Goal: Task Accomplishment & Management: Use online tool/utility

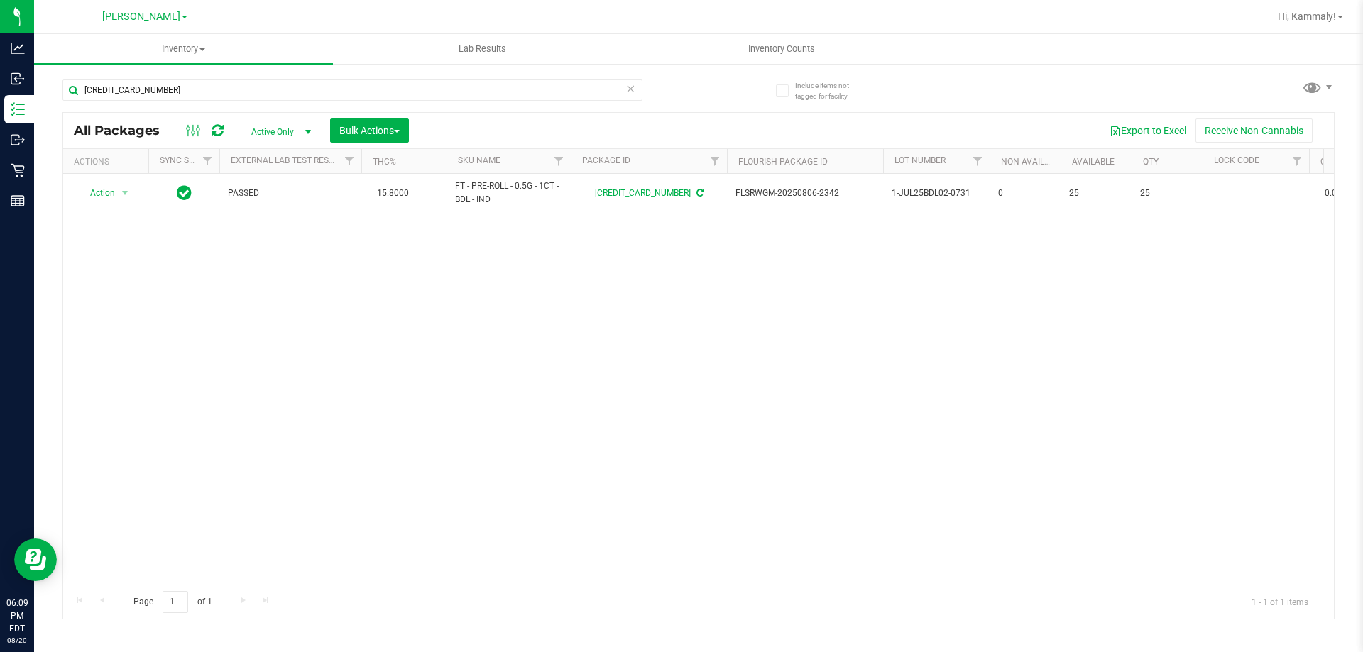
click at [979, 451] on div "Action Action Adjust qty Create package Edit attributes Global inventory Locate…" at bounding box center [698, 379] width 1270 height 411
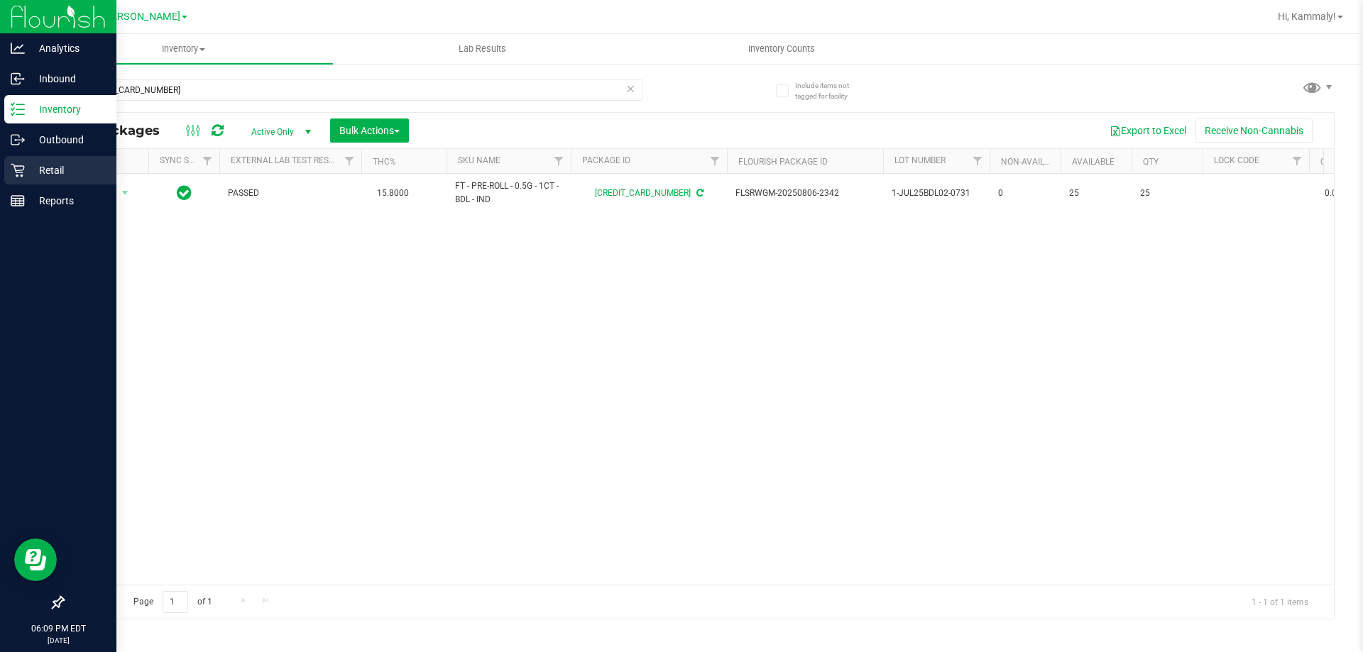
click at [11, 172] on icon at bounding box center [18, 170] width 14 height 14
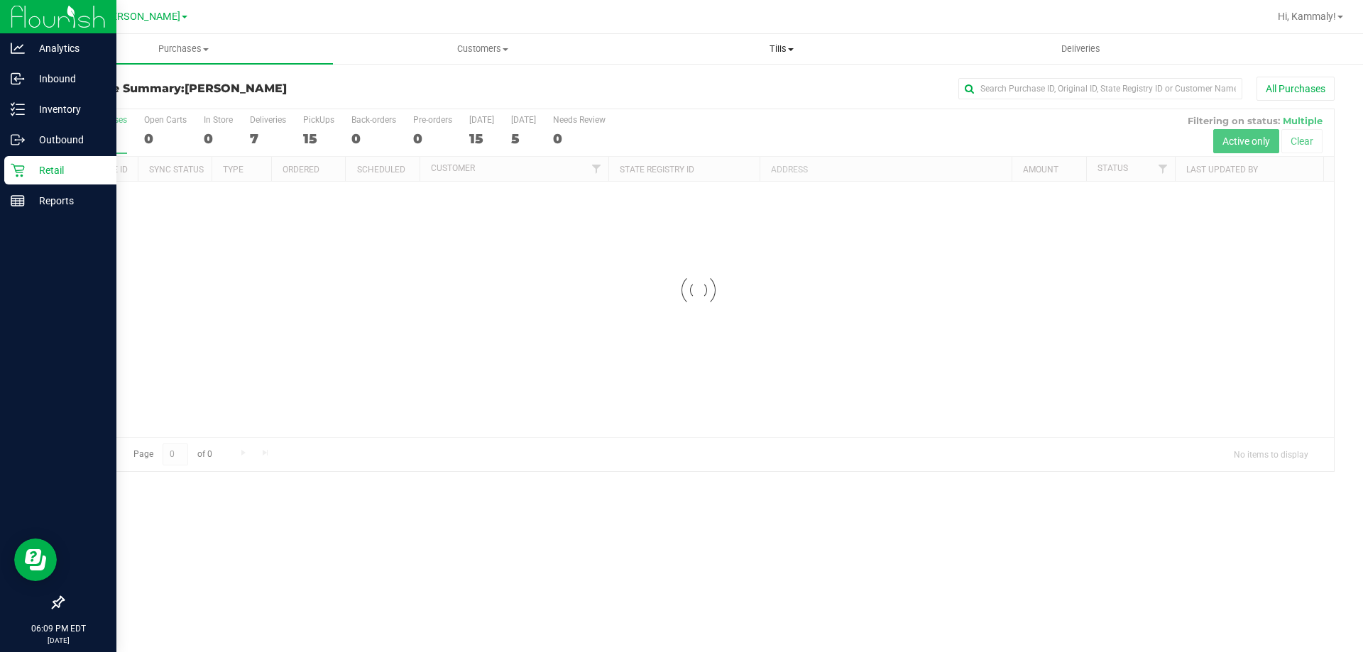
click at [776, 53] on span "Tills" at bounding box center [780, 49] width 297 height 13
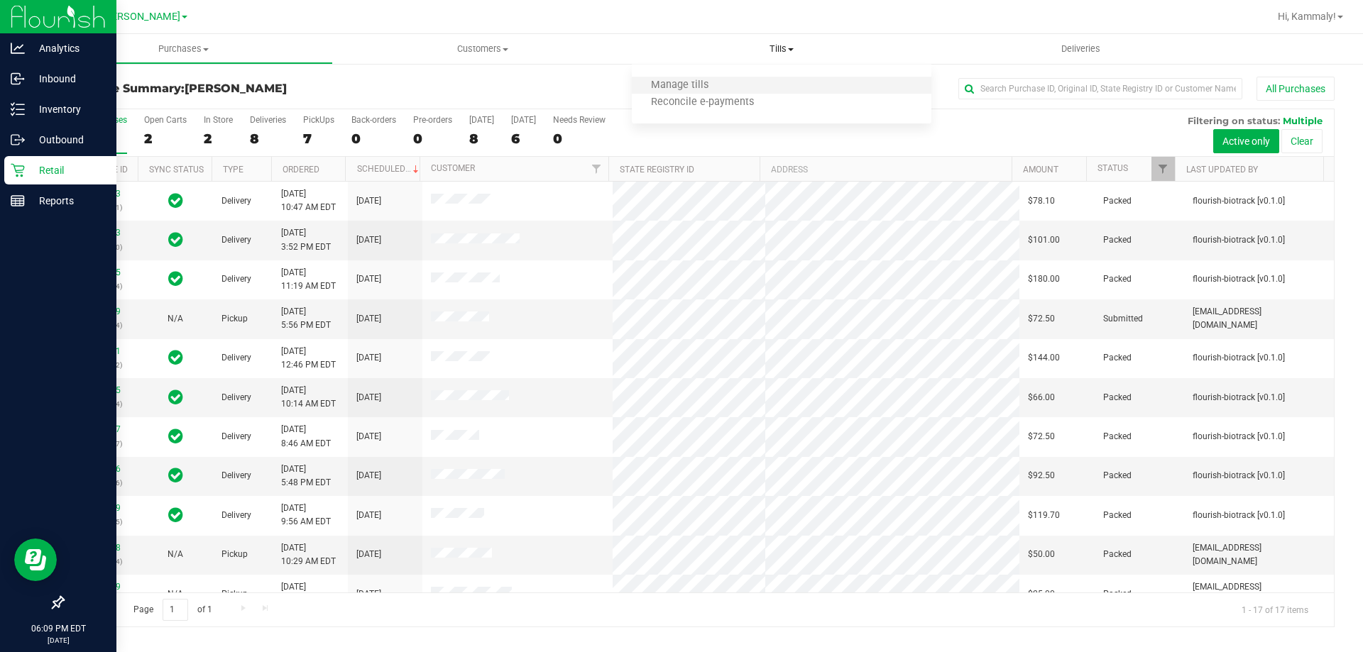
click at [735, 93] on li "Manage tills" at bounding box center [781, 85] width 299 height 17
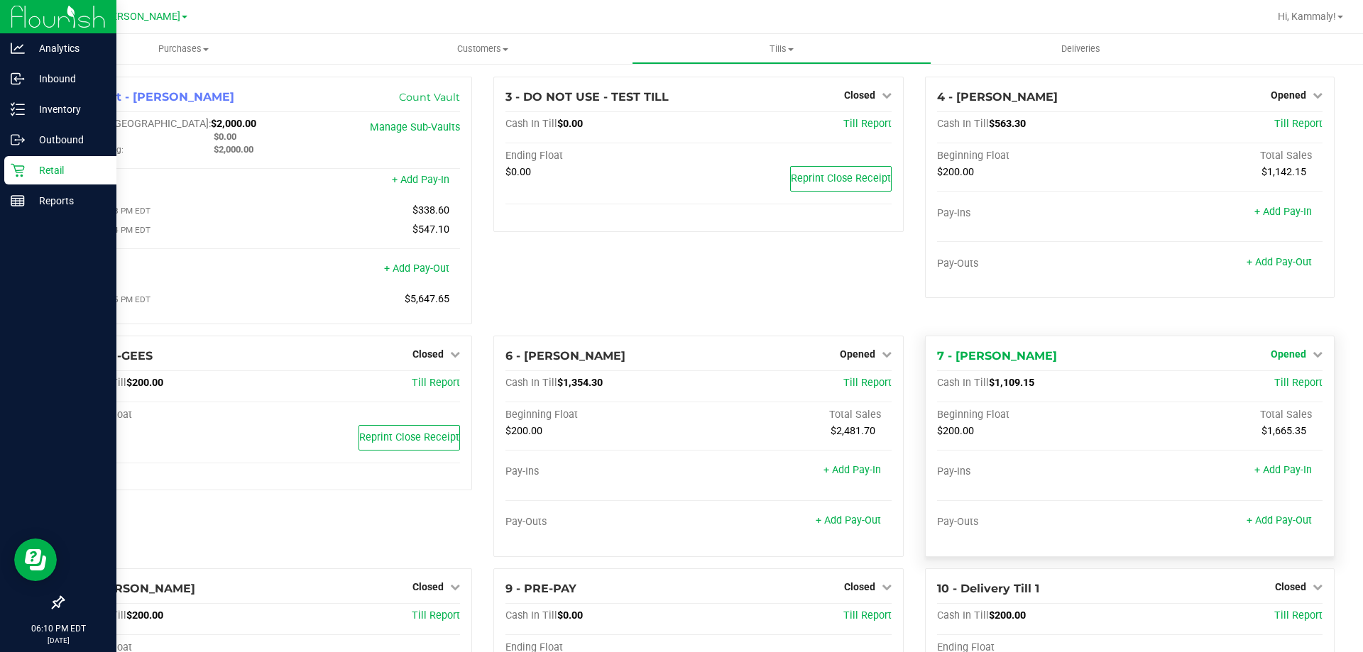
click at [1281, 358] on span "Opened" at bounding box center [1287, 353] width 35 height 11
click at [1272, 389] on link "Close Till" at bounding box center [1289, 383] width 38 height 11
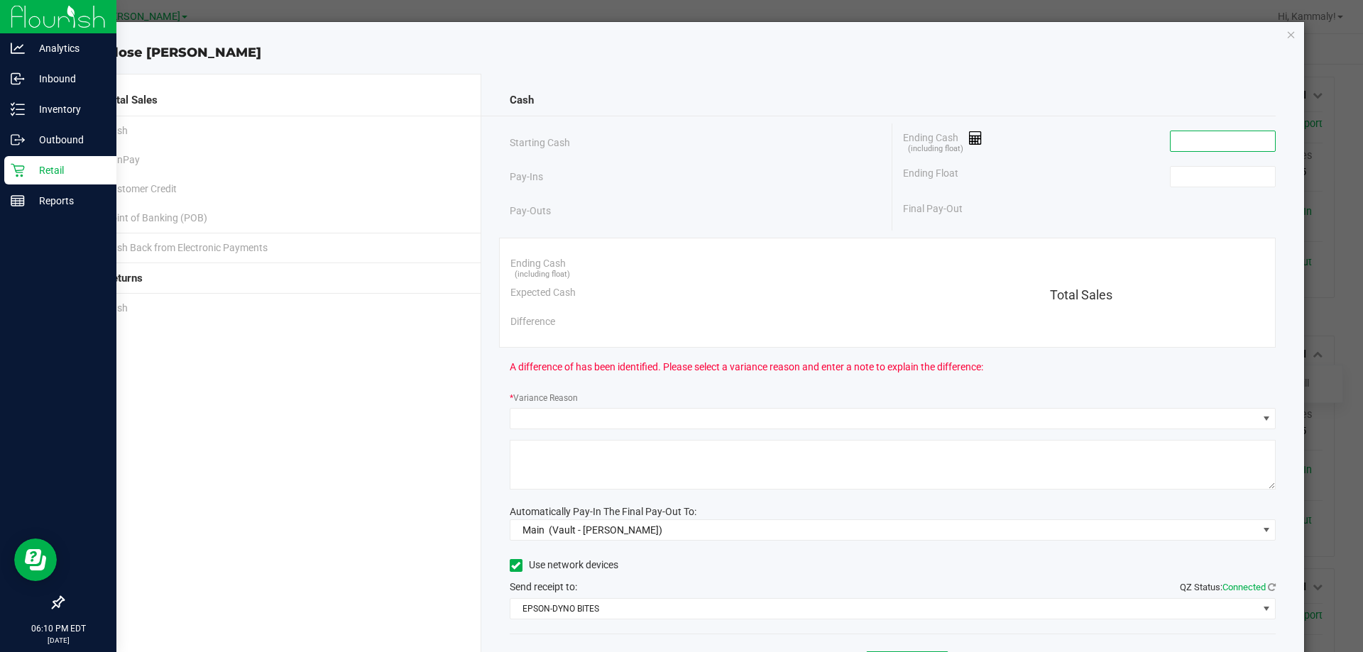
click at [1199, 145] on input at bounding box center [1222, 141] width 104 height 20
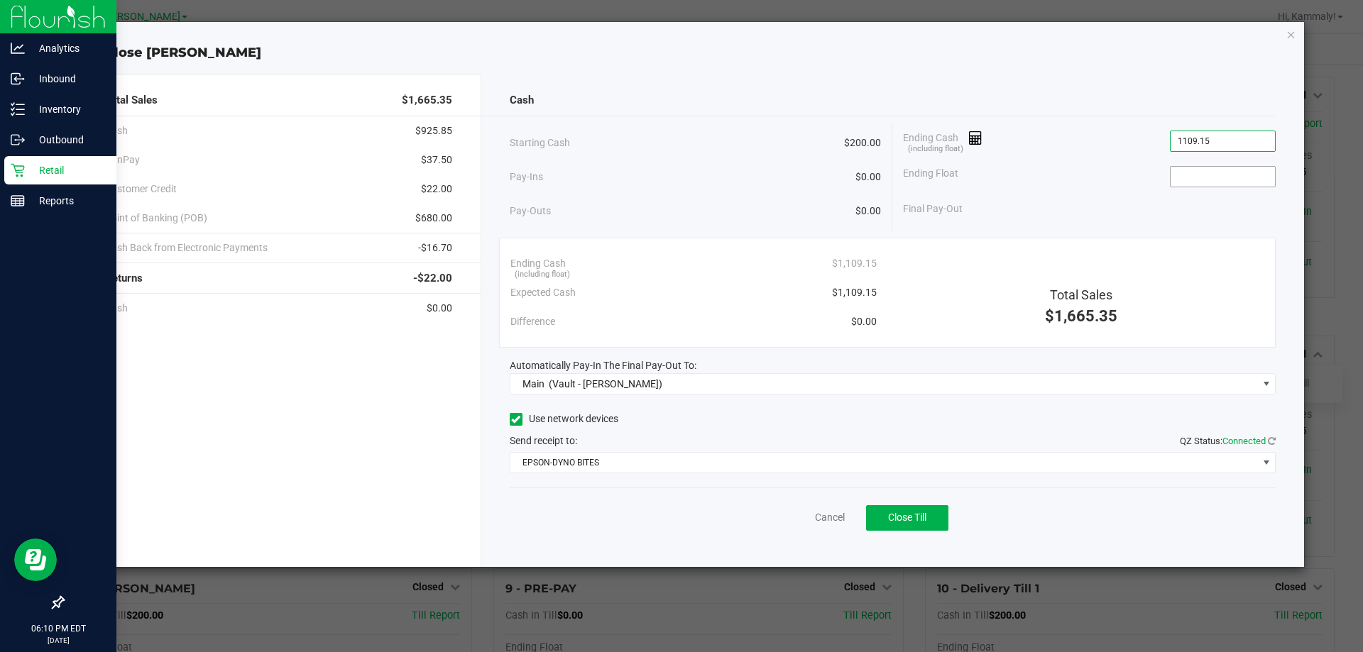
type input "$1,109.15"
click at [1231, 166] on span at bounding box center [1223, 176] width 106 height 21
click at [1239, 188] on div "Ending Float" at bounding box center [1089, 176] width 373 height 35
click at [1233, 176] on input at bounding box center [1222, 177] width 104 height 20
type input "$200.00"
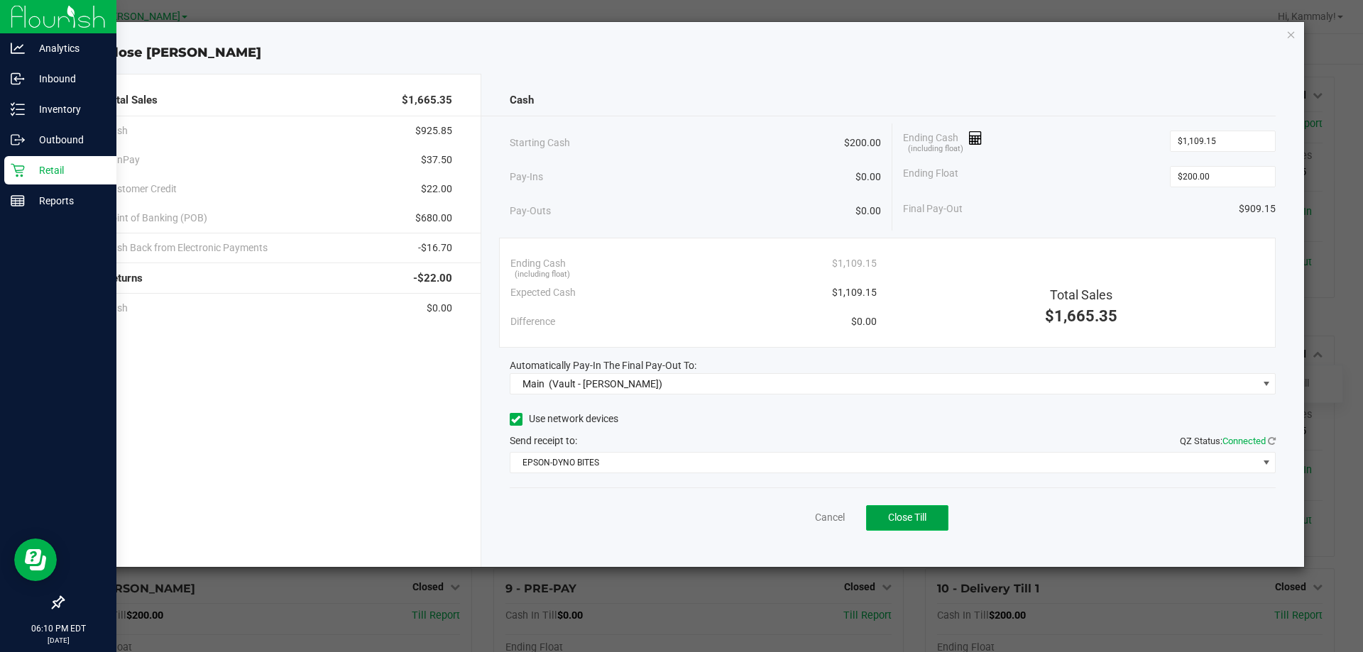
click at [905, 512] on span "Close Till" at bounding box center [907, 517] width 38 height 11
click at [1287, 32] on icon "button" at bounding box center [1291, 34] width 10 height 17
